Goal: Download file/media

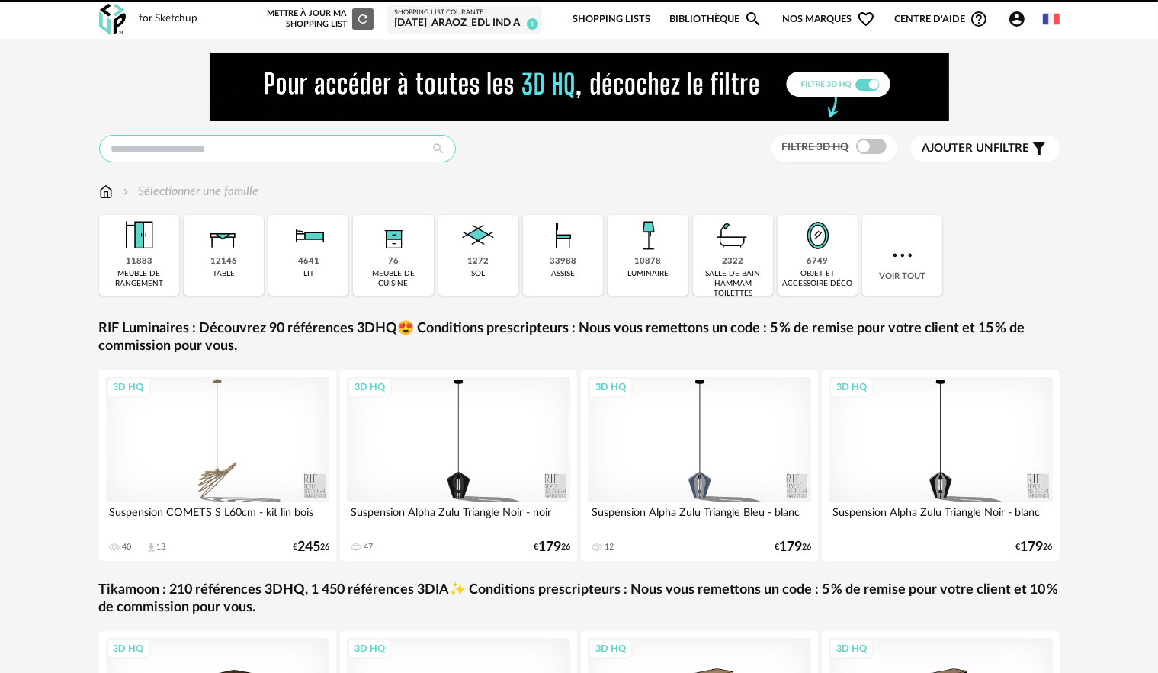
click at [257, 151] on input "text" at bounding box center [277, 148] width 357 height 27
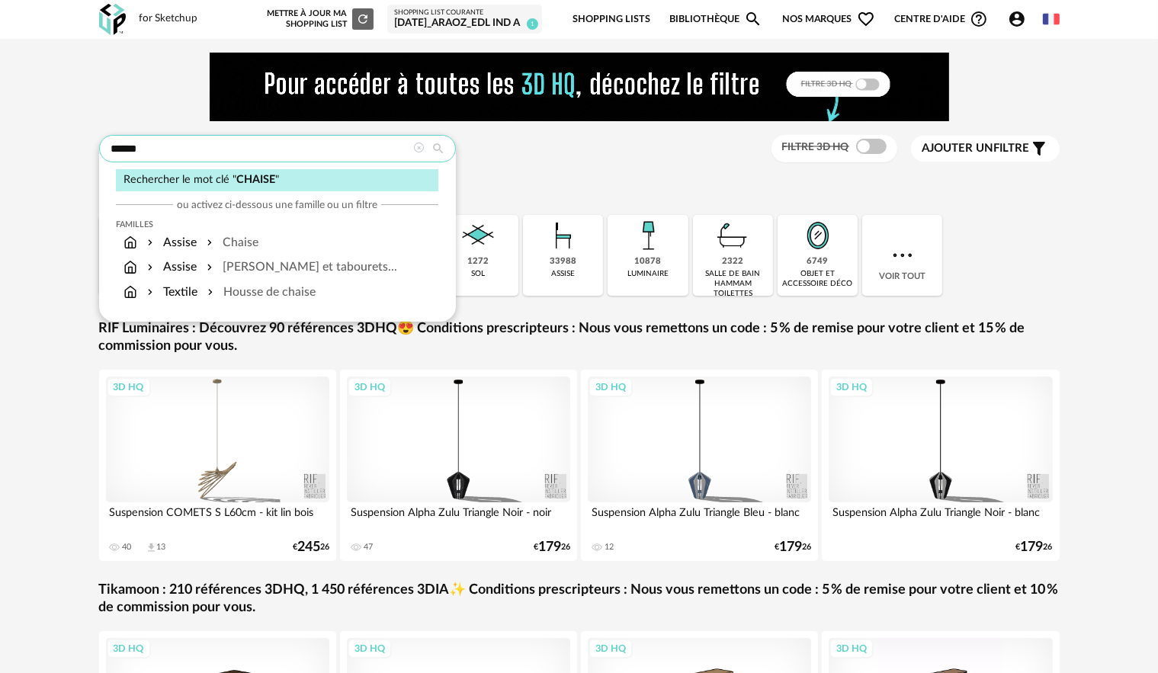
type input "******"
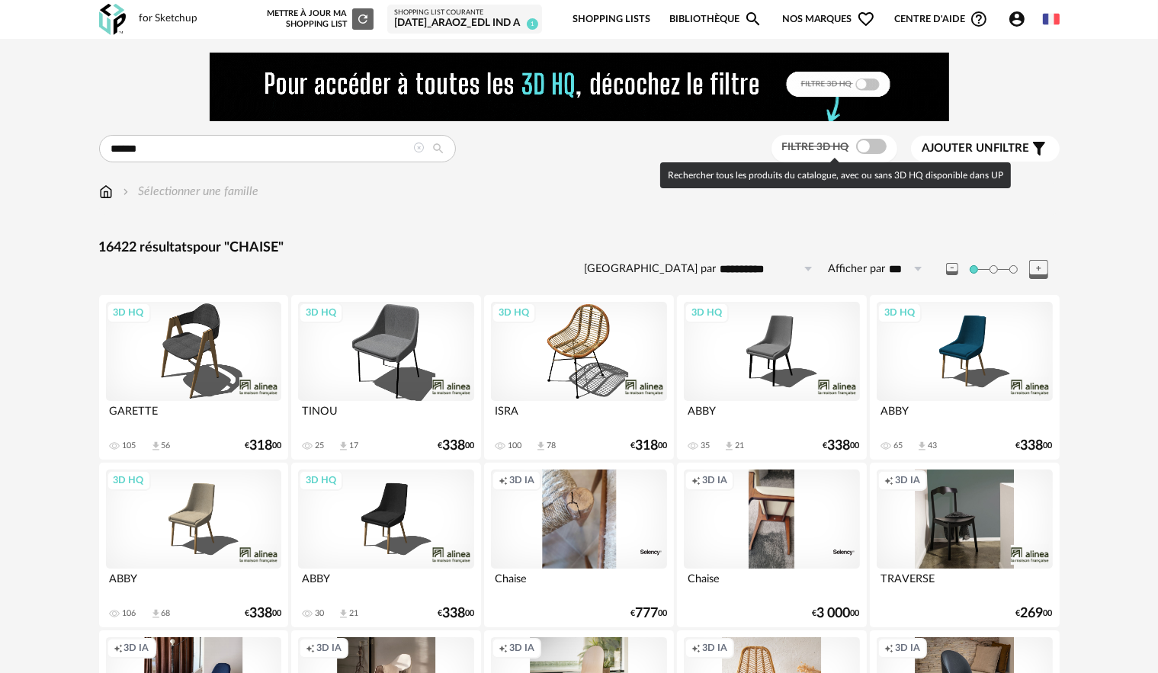
click at [870, 152] on span at bounding box center [871, 146] width 30 height 15
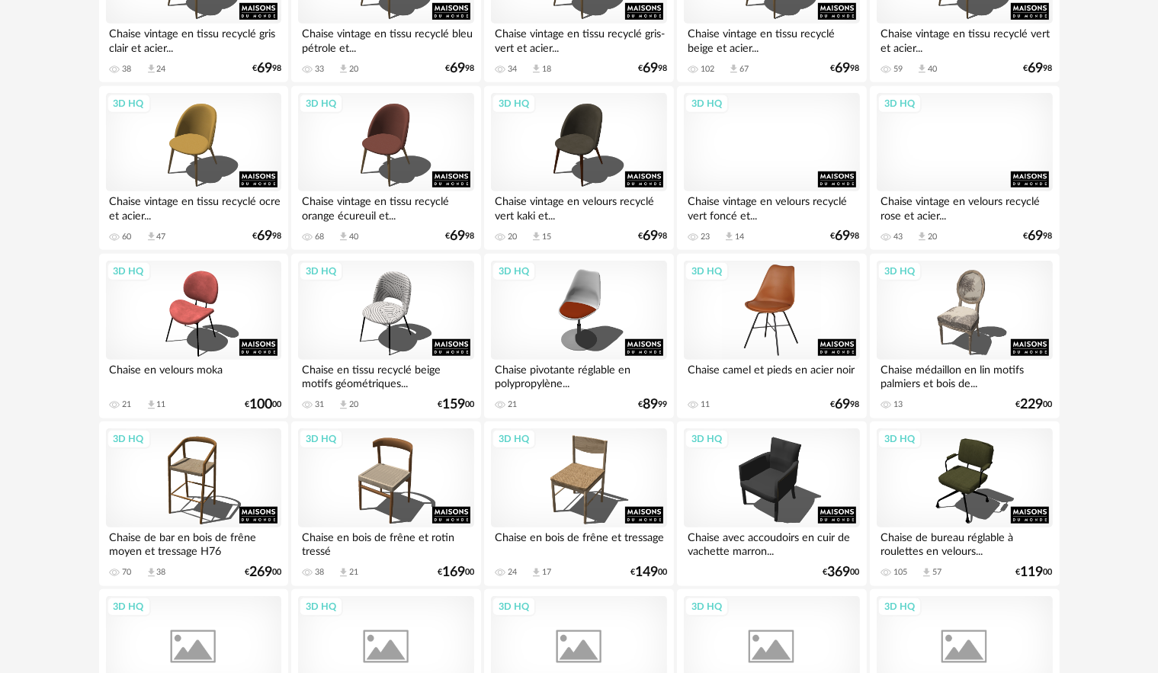
scroll to position [1220, 0]
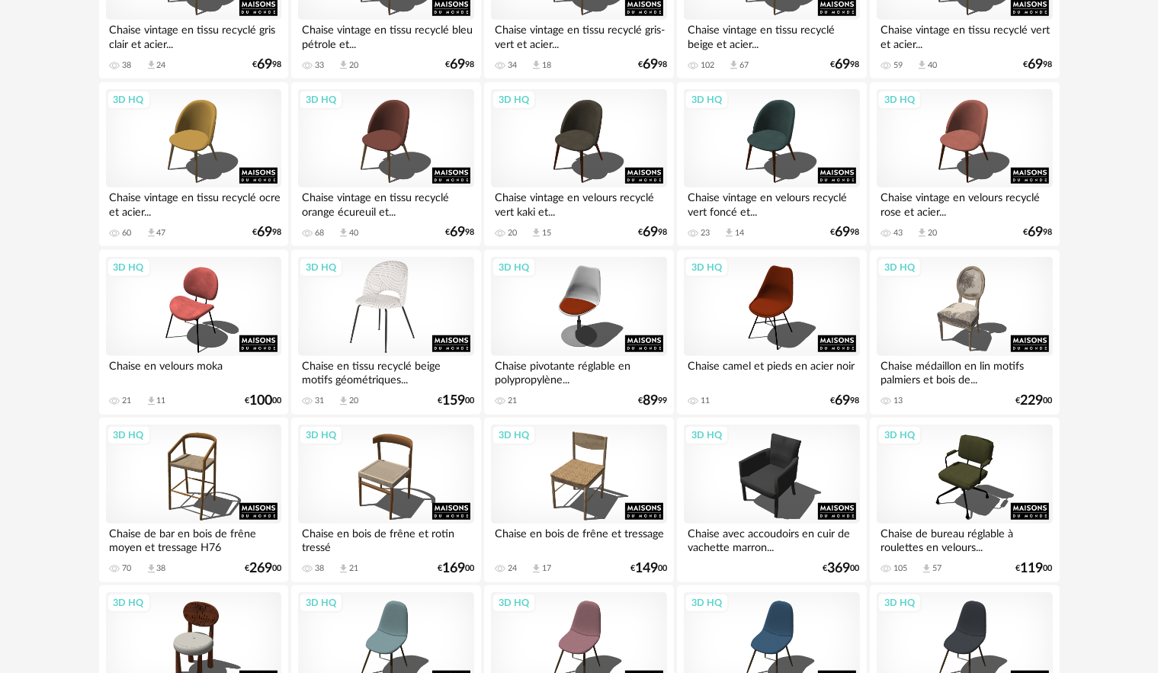
click at [391, 308] on div "3D HQ" at bounding box center [385, 306] width 175 height 99
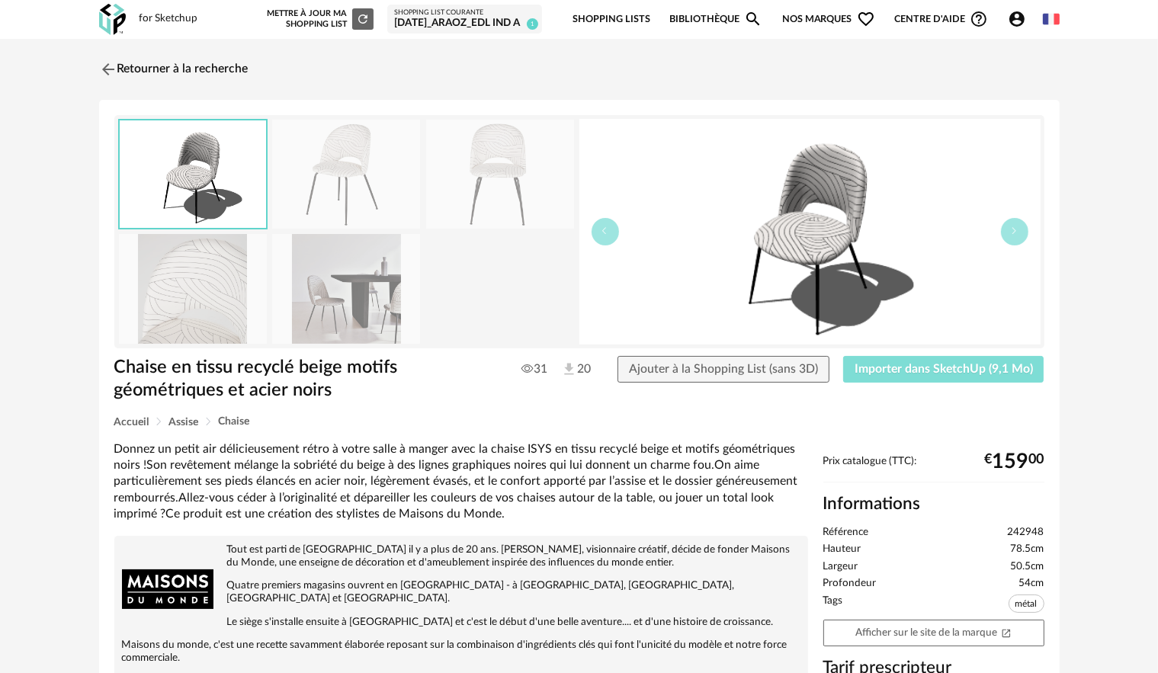
click at [889, 365] on span "Importer dans SketchUp (9,1 Mo)" at bounding box center [943, 369] width 178 height 12
